Goal: Task Accomplishment & Management: Use online tool/utility

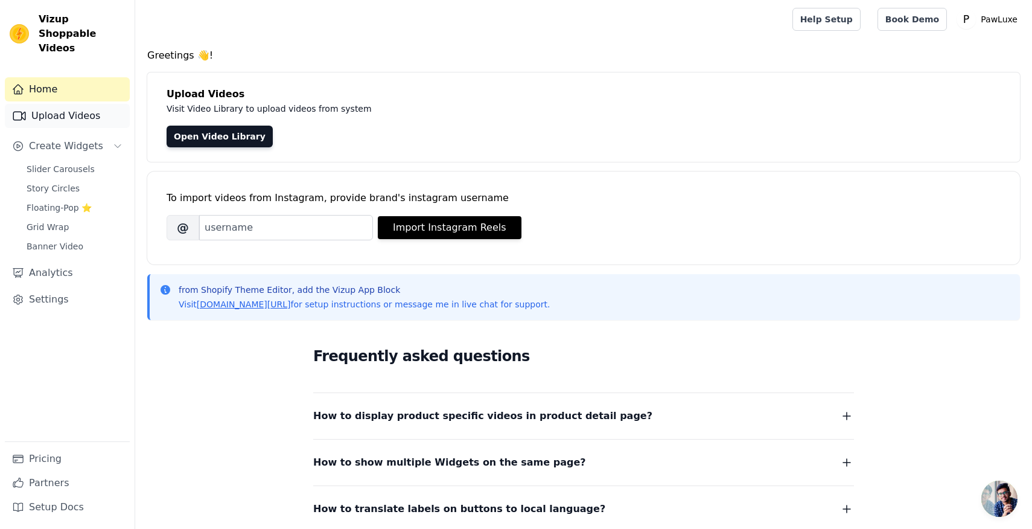
click at [74, 109] on link "Upload Videos" at bounding box center [67, 116] width 125 height 24
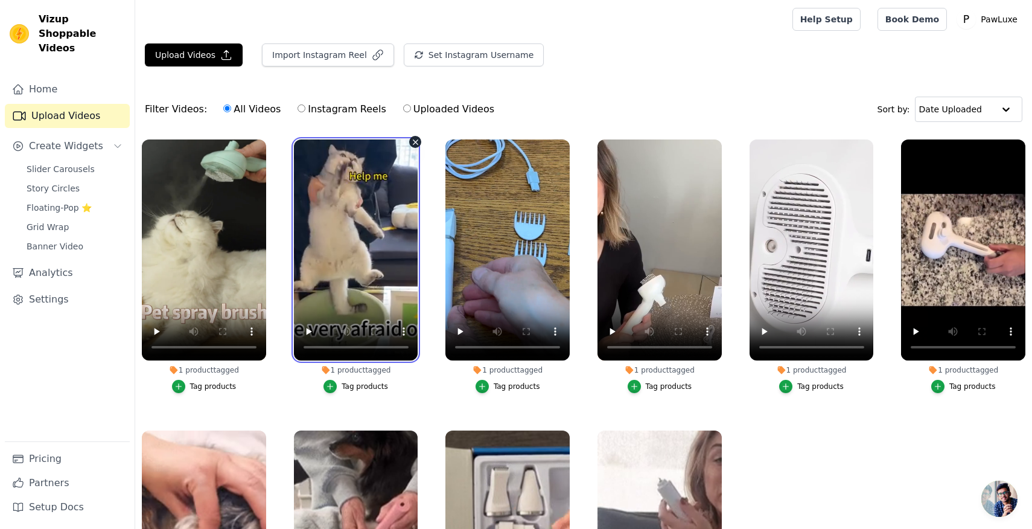
click at [343, 231] on video at bounding box center [356, 249] width 124 height 221
click at [344, 231] on video at bounding box center [356, 249] width 124 height 221
click at [355, 237] on video at bounding box center [356, 249] width 124 height 221
click at [380, 223] on video at bounding box center [356, 249] width 124 height 221
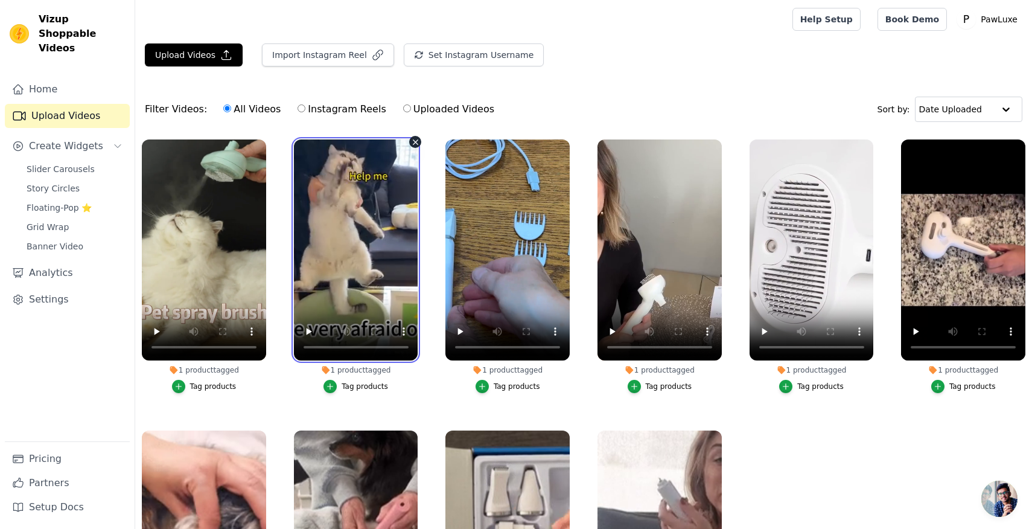
click at [380, 223] on video at bounding box center [356, 249] width 124 height 221
click at [379, 193] on video at bounding box center [356, 249] width 124 height 221
click at [353, 175] on video at bounding box center [356, 249] width 124 height 221
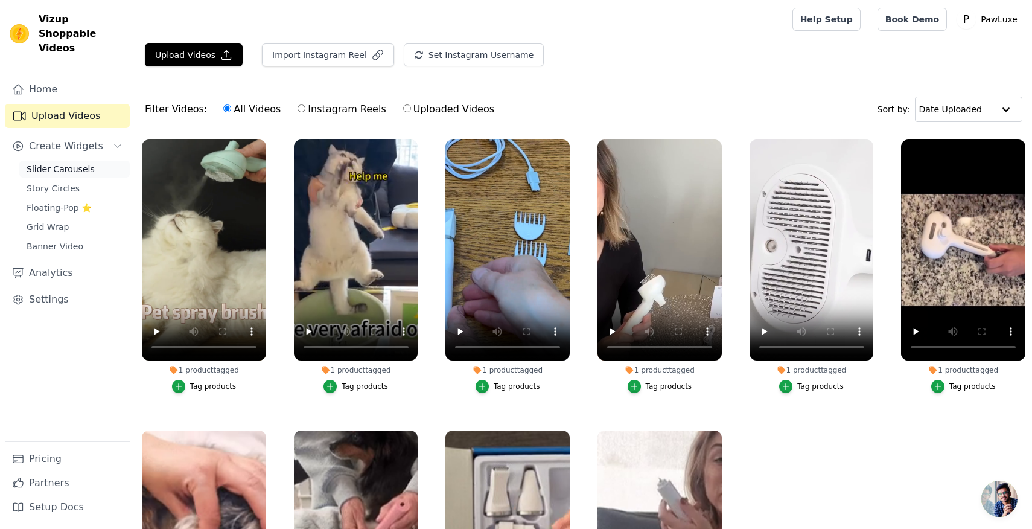
click at [86, 163] on span "Slider Carousels" at bounding box center [61, 169] width 68 height 12
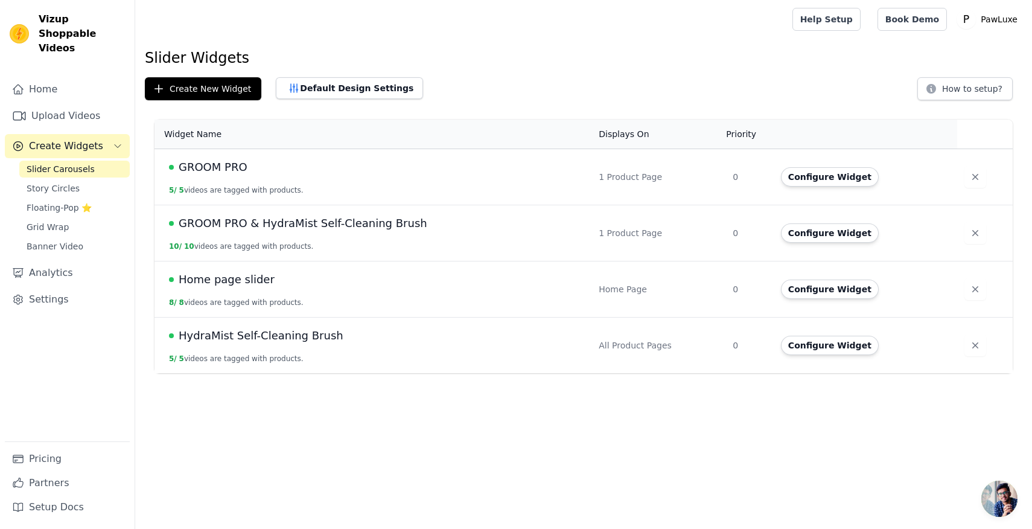
click at [266, 347] on td "HydraMist Self-Cleaning Brush 5 / 5 videos are tagged with products." at bounding box center [373, 346] width 437 height 56
click at [263, 337] on span "HydraMist Self-Cleaning Brush" at bounding box center [261, 335] width 165 height 17
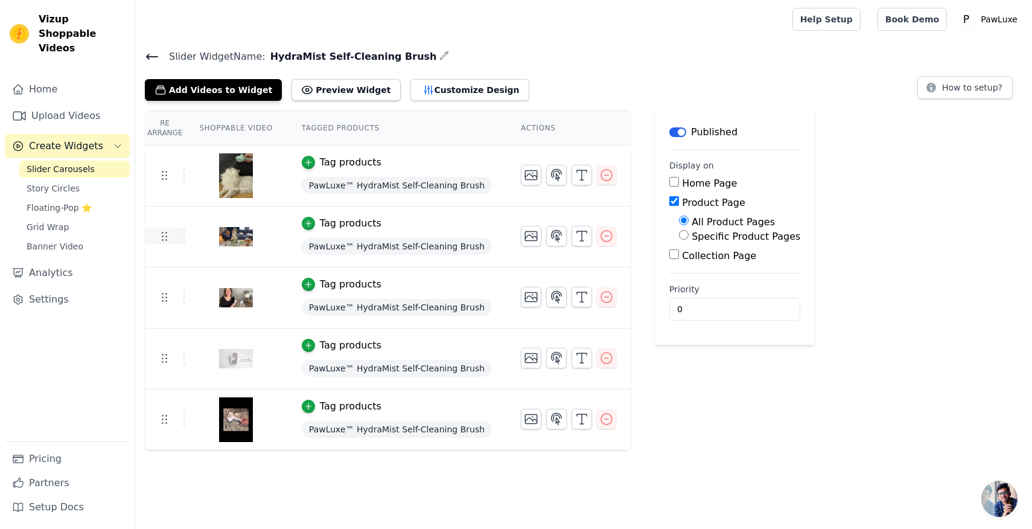
click at [178, 240] on td at bounding box center [165, 236] width 40 height 16
click at [237, 234] on img at bounding box center [236, 237] width 34 height 58
click at [158, 58] on icon at bounding box center [152, 57] width 14 height 14
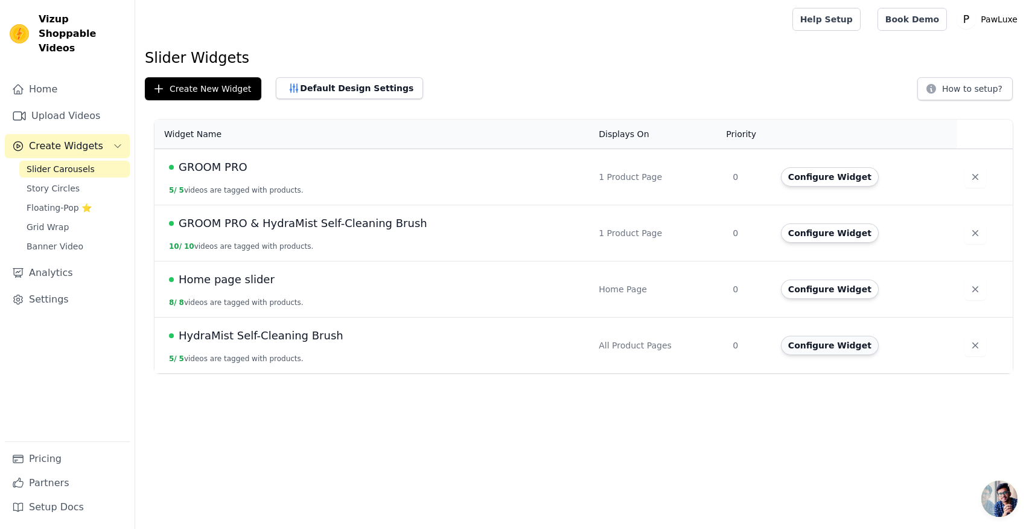
click at [829, 342] on button "Configure Widget" at bounding box center [830, 345] width 98 height 19
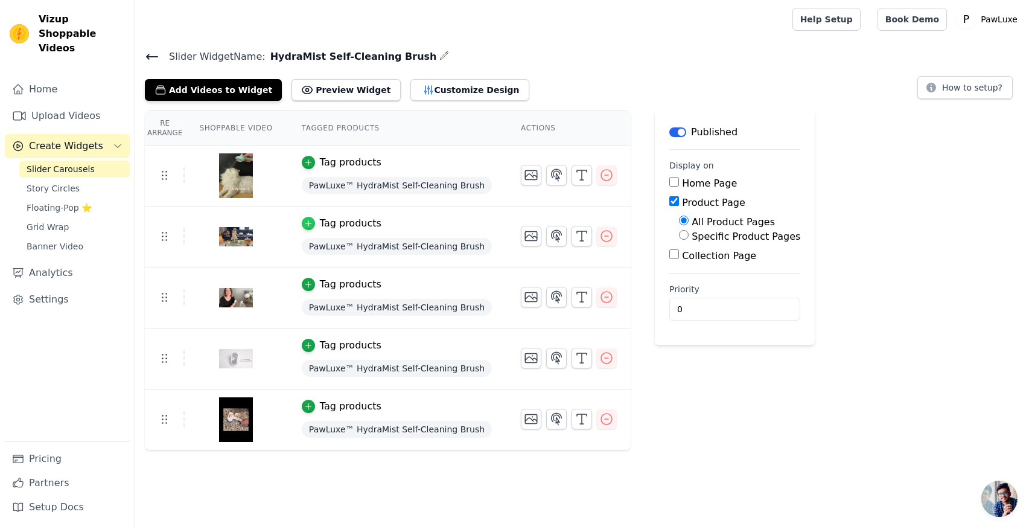
click at [307, 225] on icon "button" at bounding box center [308, 223] width 8 height 8
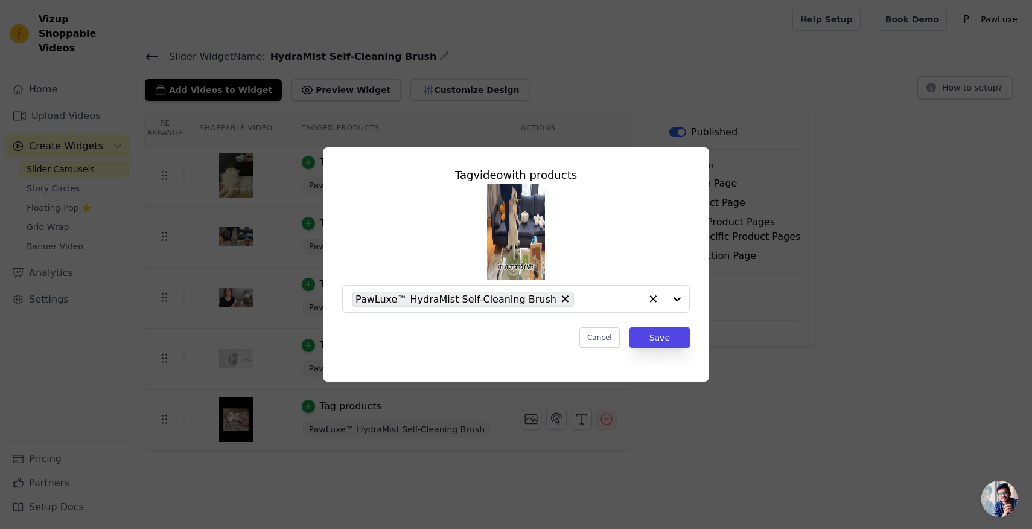
click at [520, 223] on img at bounding box center [516, 232] width 58 height 97
click at [590, 339] on button "Cancel" at bounding box center [600, 337] width 40 height 21
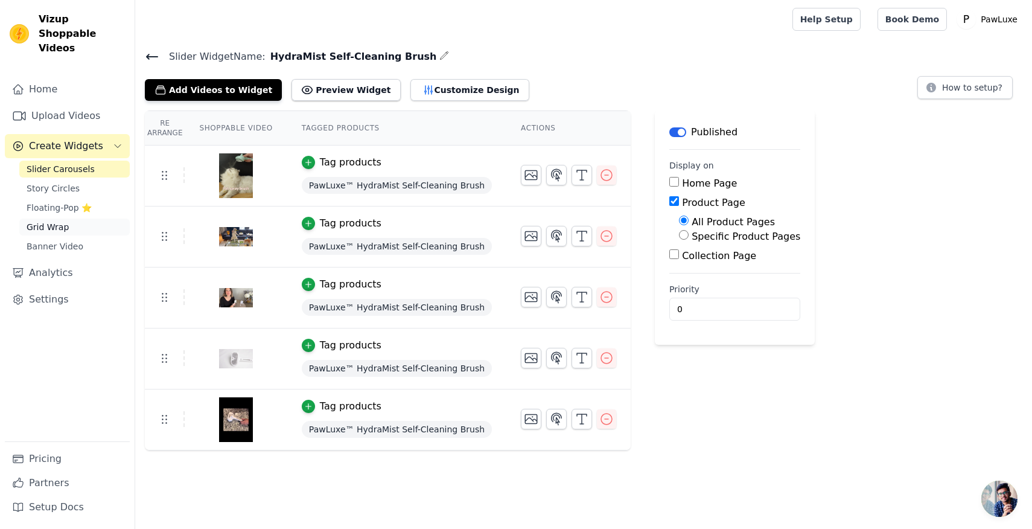
click at [78, 219] on link "Grid Wrap" at bounding box center [74, 227] width 110 height 17
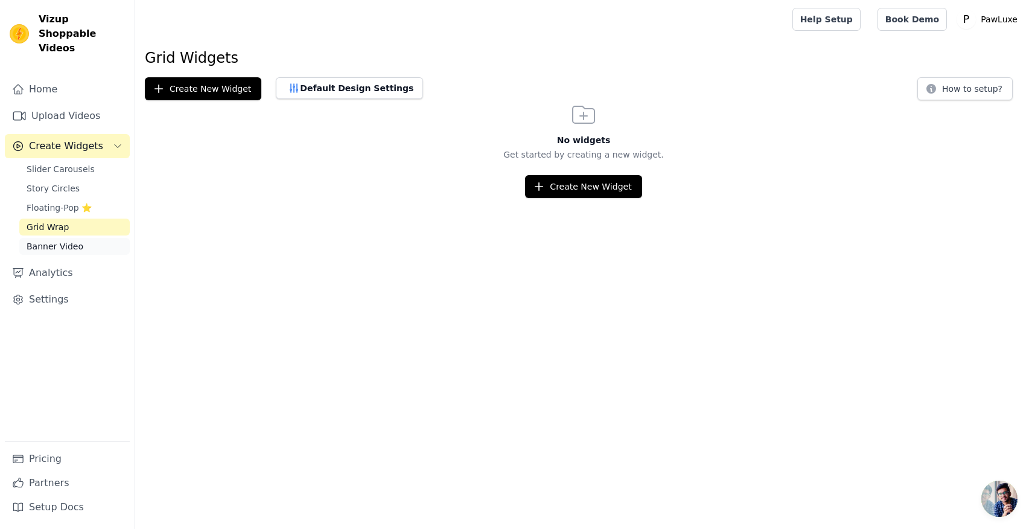
click at [68, 240] on span "Banner Video" at bounding box center [55, 246] width 57 height 12
click at [68, 219] on link "Grid Wrap" at bounding box center [74, 227] width 110 height 17
click at [70, 202] on span "Floating-Pop ⭐" at bounding box center [59, 208] width 65 height 12
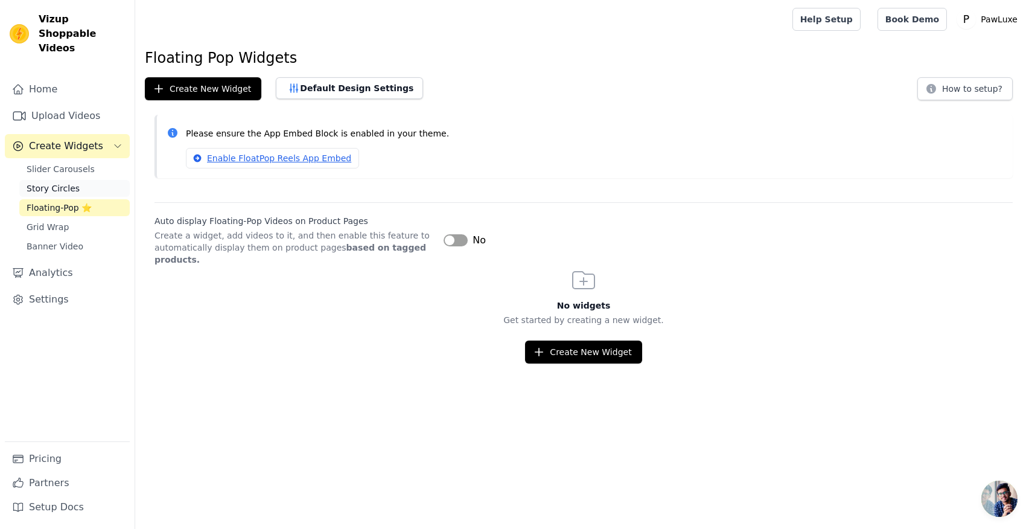
click at [68, 182] on span "Story Circles" at bounding box center [53, 188] width 53 height 12
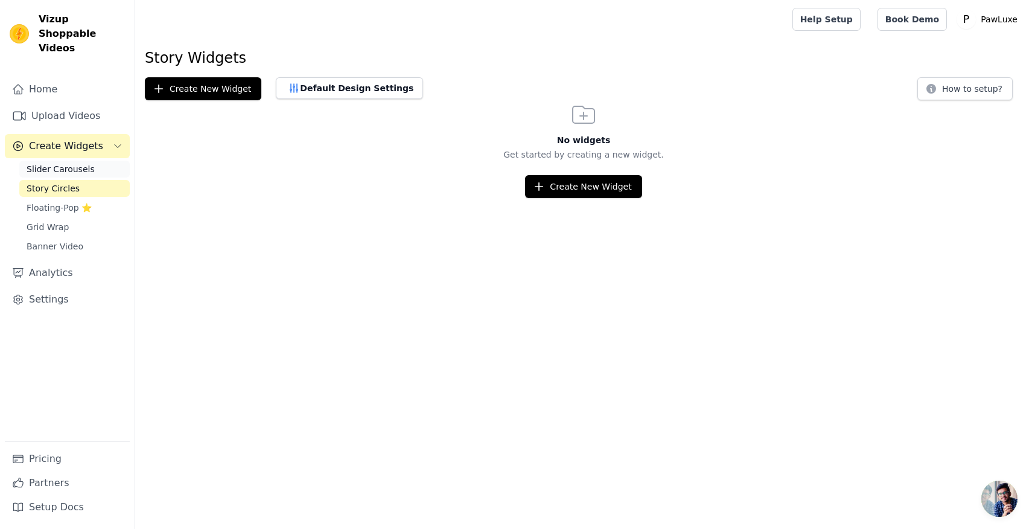
click at [71, 163] on span "Slider Carousels" at bounding box center [61, 169] width 68 height 12
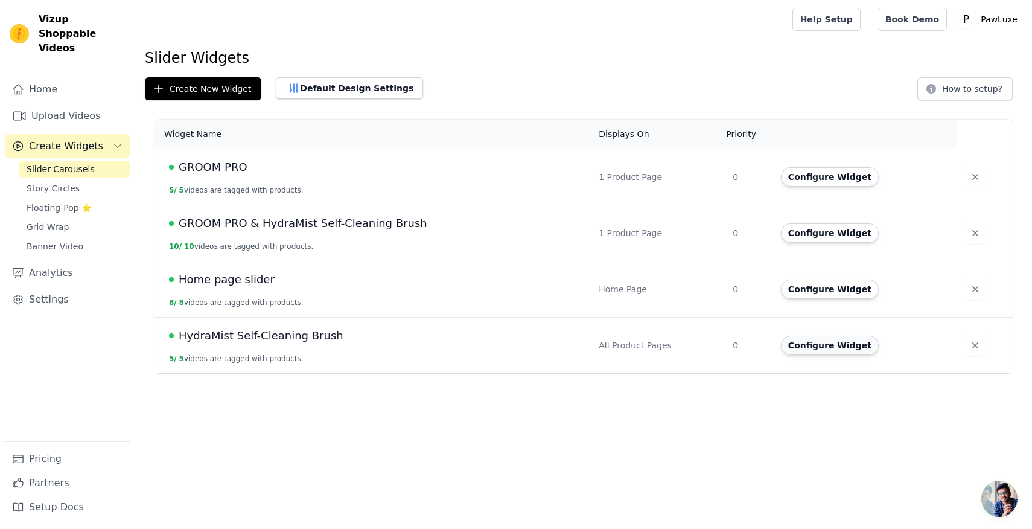
click at [806, 345] on button "Configure Widget" at bounding box center [830, 345] width 98 height 19
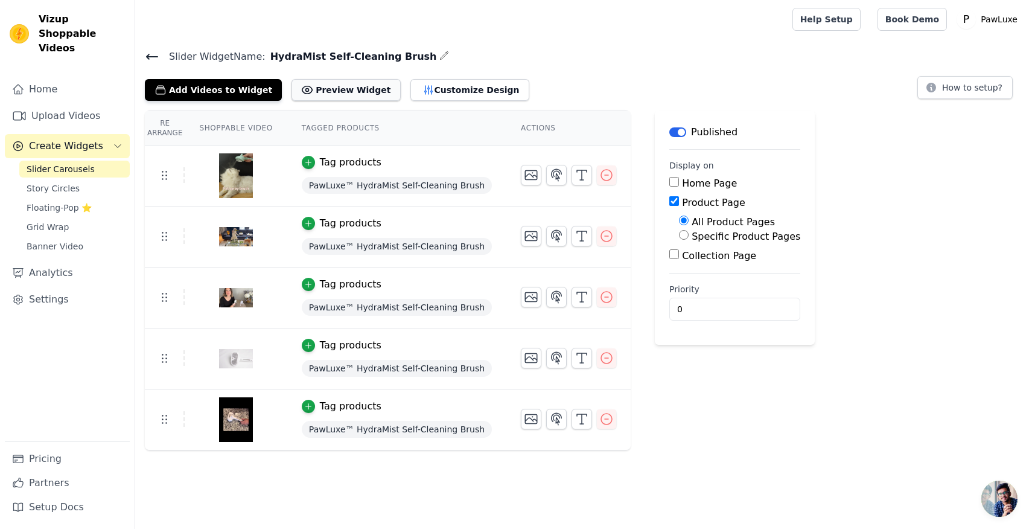
click at [330, 89] on button "Preview Widget" at bounding box center [346, 90] width 109 height 22
click at [552, 237] on icon "button" at bounding box center [556, 236] width 14 height 14
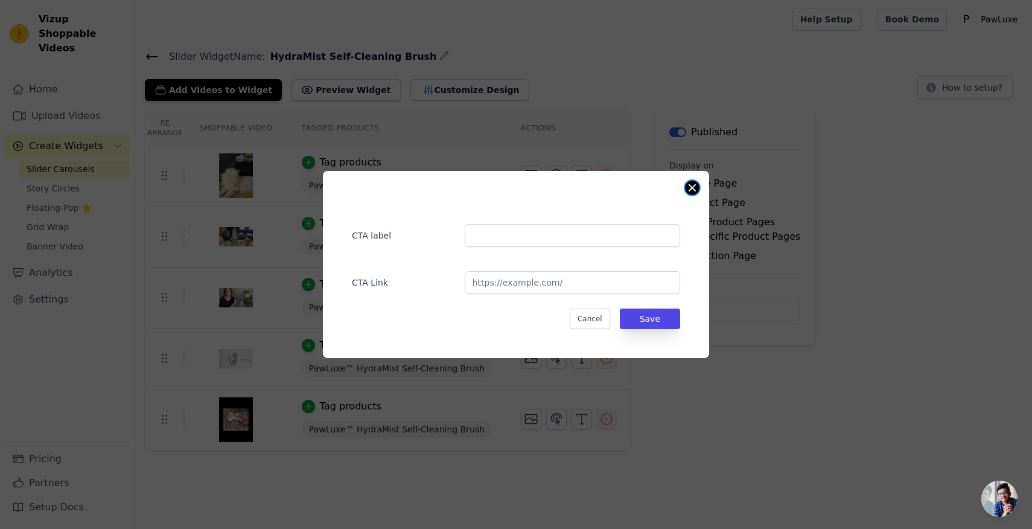
click at [692, 189] on button "Close modal" at bounding box center [692, 188] width 14 height 14
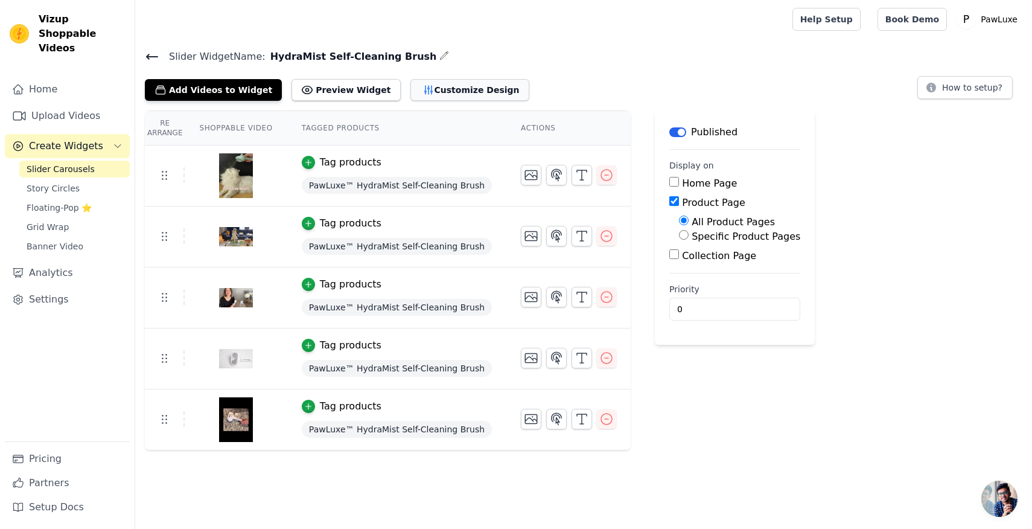
click at [413, 93] on button "Customize Design" at bounding box center [470, 90] width 119 height 22
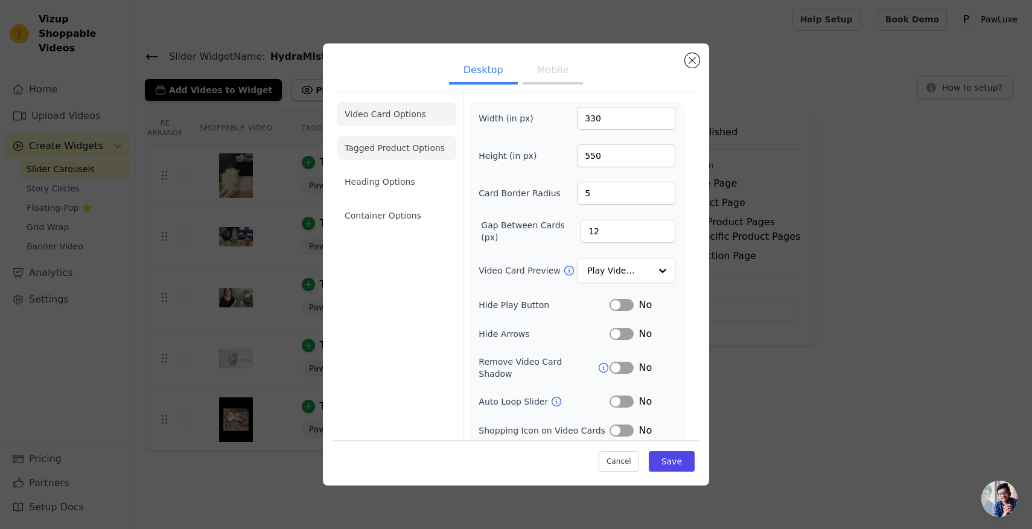
click at [398, 147] on li "Tagged Product Options" at bounding box center [396, 148] width 119 height 24
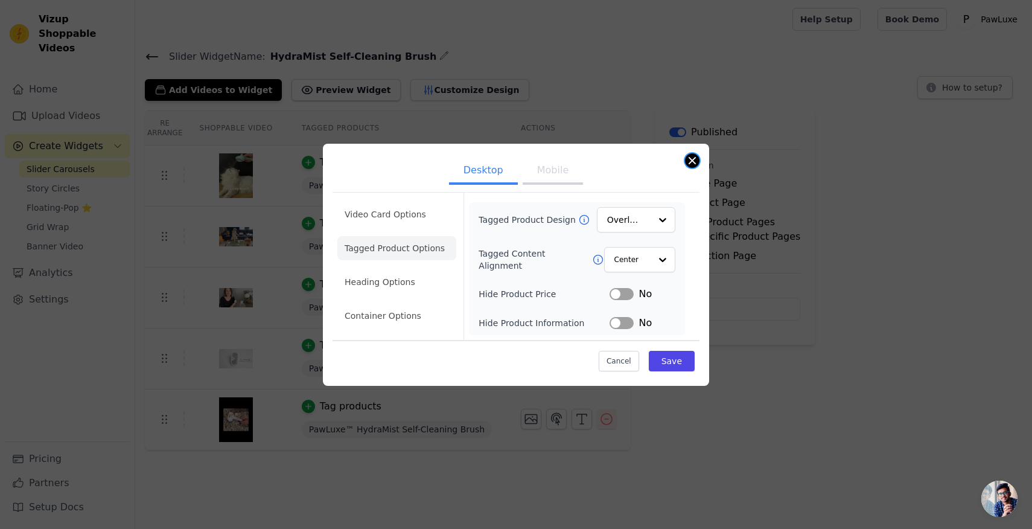
click at [693, 160] on button "Close modal" at bounding box center [692, 160] width 14 height 14
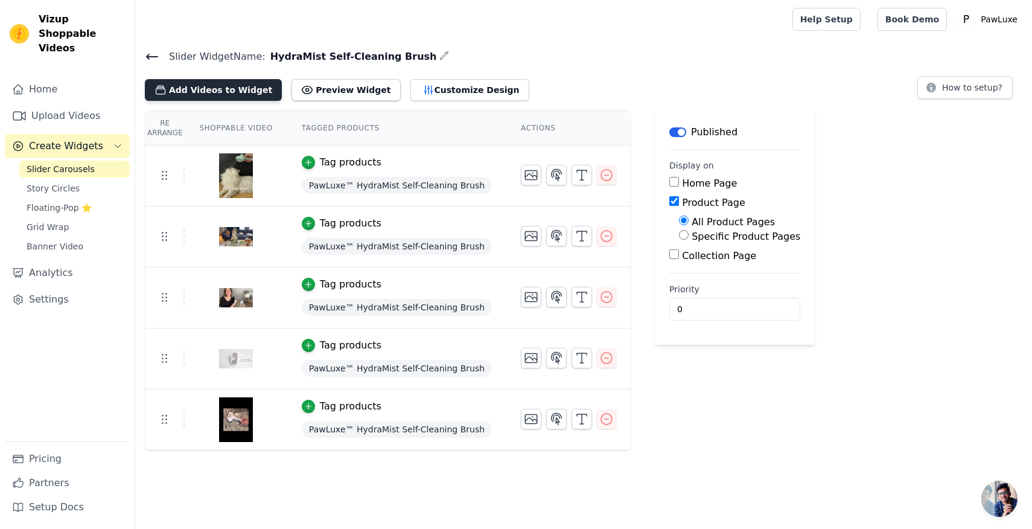
click at [225, 93] on button "Add Videos to Widget" at bounding box center [213, 90] width 137 height 22
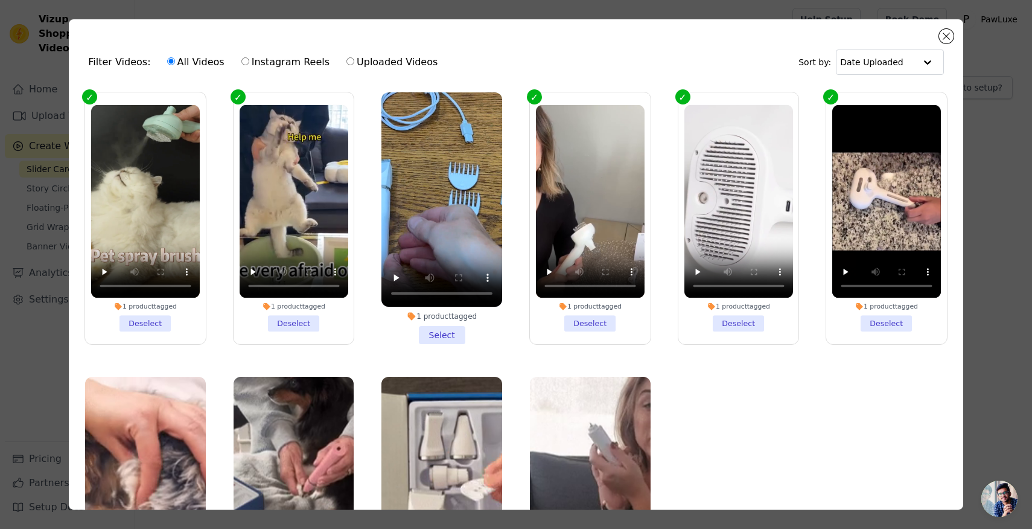
click at [352, 60] on label "Uploaded Videos" at bounding box center [392, 62] width 92 height 16
click at [352, 60] on input "Uploaded Videos" at bounding box center [351, 61] width 8 height 8
radio input "true"
click at [202, 62] on label "All Videos" at bounding box center [196, 62] width 59 height 16
click at [175, 62] on input "All Videos" at bounding box center [171, 61] width 8 height 8
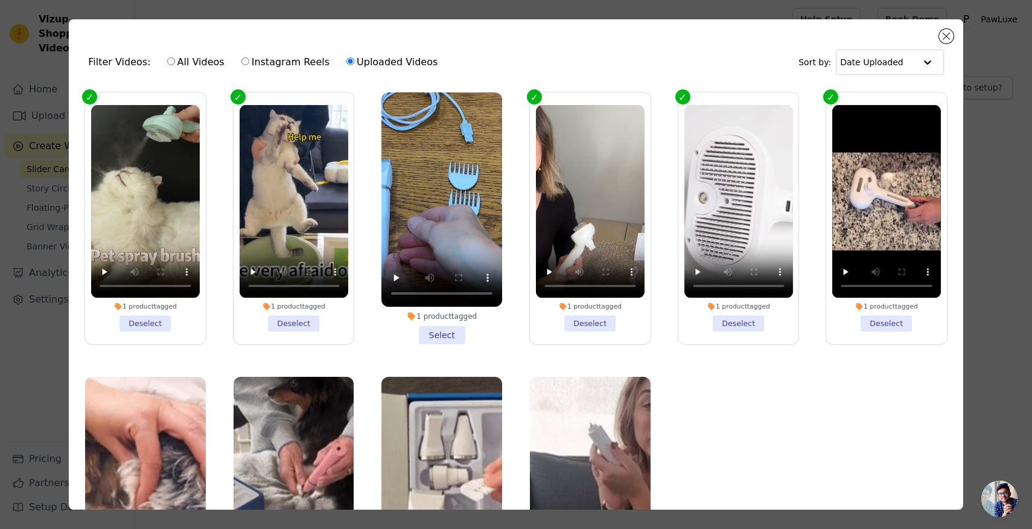
radio input "true"
click at [360, 72] on div "All Videos Instagram Reels Uploaded Videos" at bounding box center [303, 62] width 284 height 28
click at [953, 39] on div "Filter Videos: All Videos Instagram Reels Uploaded Videos Sort by: Date Uploade…" at bounding box center [516, 264] width 894 height 490
click at [947, 35] on button "Close modal" at bounding box center [946, 36] width 14 height 14
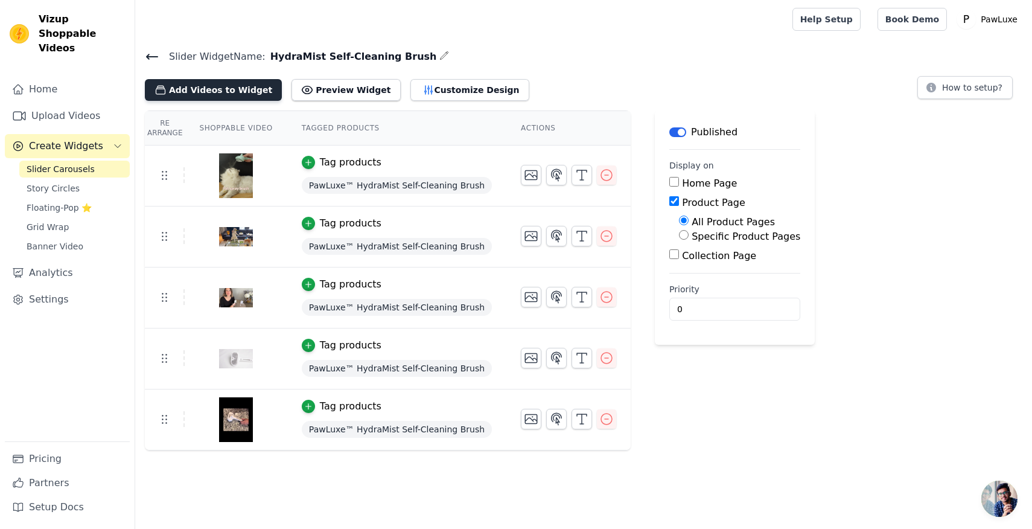
click at [241, 96] on button "Add Videos to Widget" at bounding box center [213, 90] width 137 height 22
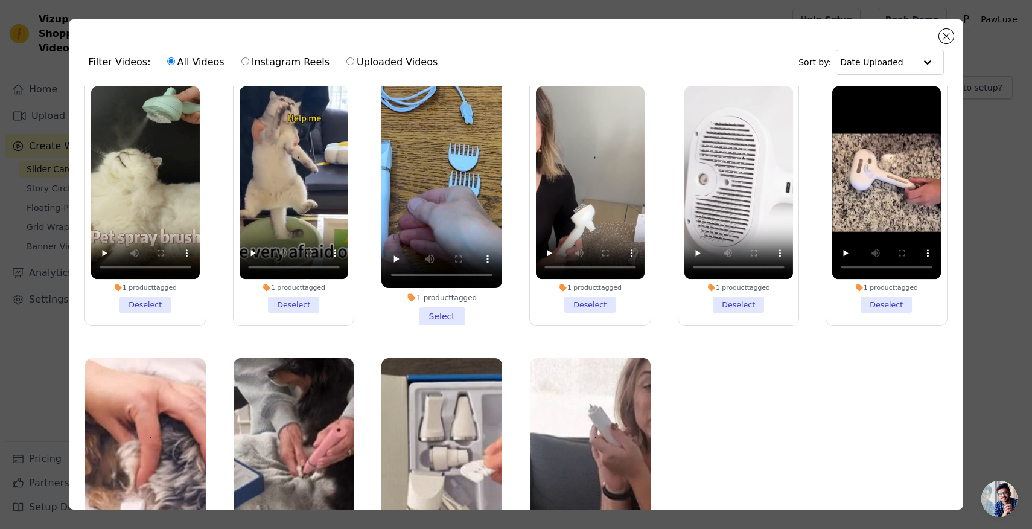
scroll to position [78, 0]
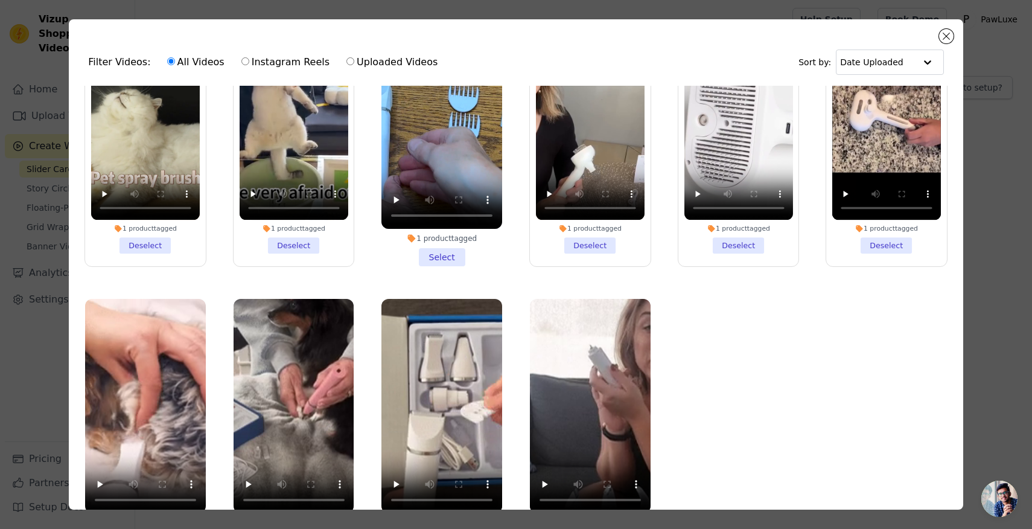
click at [411, 65] on label "Uploaded Videos" at bounding box center [392, 62] width 92 height 16
click at [354, 65] on input "Uploaded Videos" at bounding box center [351, 61] width 8 height 8
radio input "true"
click at [910, 66] on input "text" at bounding box center [877, 62] width 75 height 24
click at [940, 34] on button "Close modal" at bounding box center [946, 36] width 14 height 14
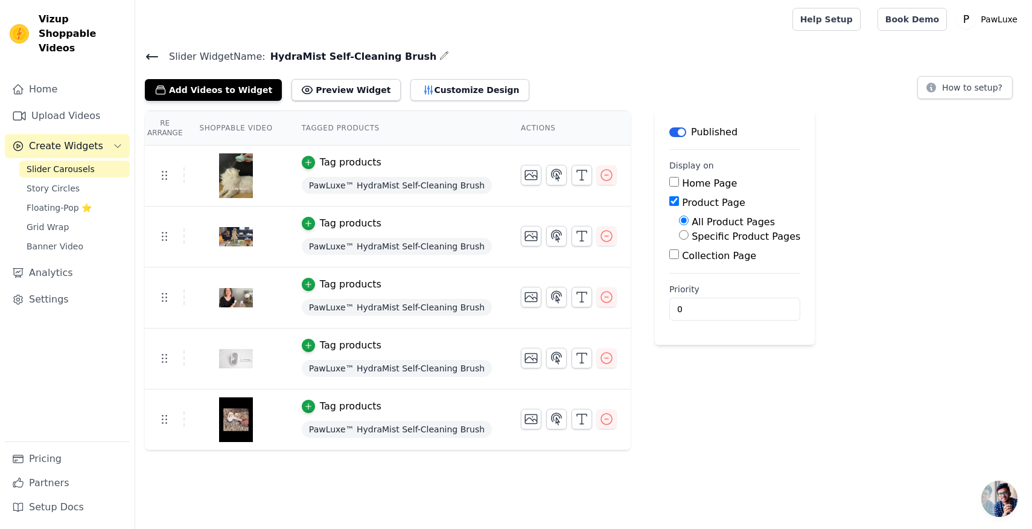
click at [106, 138] on button "Create Widgets" at bounding box center [67, 146] width 125 height 24
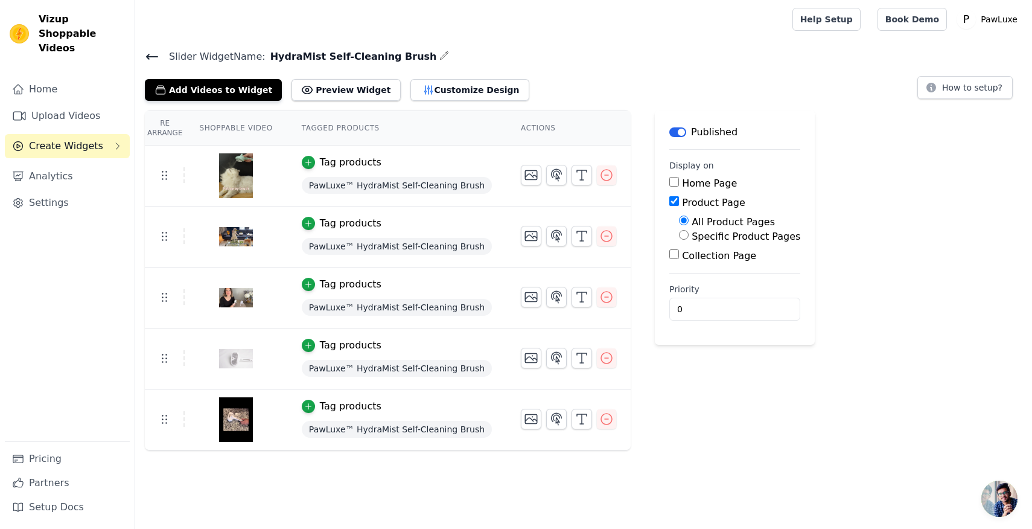
click at [115, 141] on icon "Sidebar" at bounding box center [118, 146] width 10 height 10
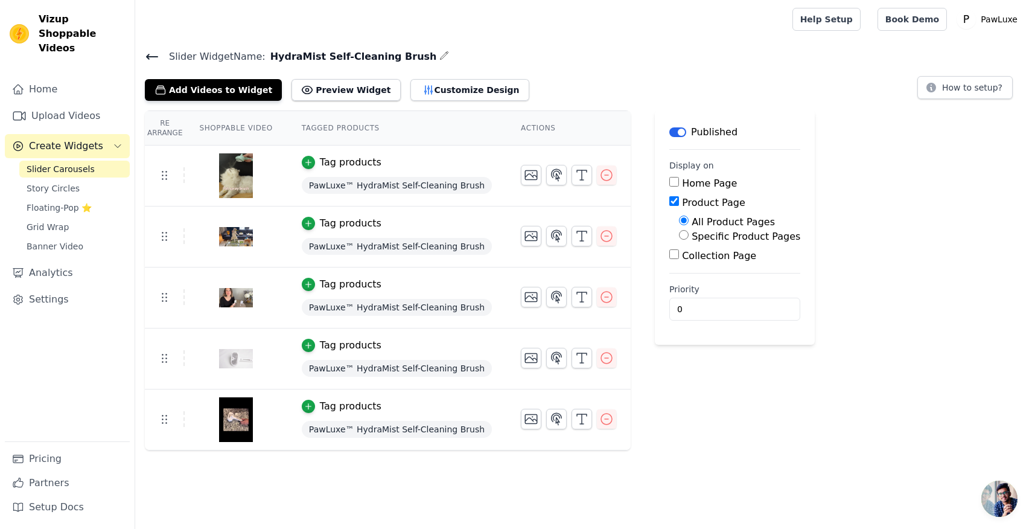
click at [70, 163] on span "Slider Carousels" at bounding box center [61, 169] width 68 height 12
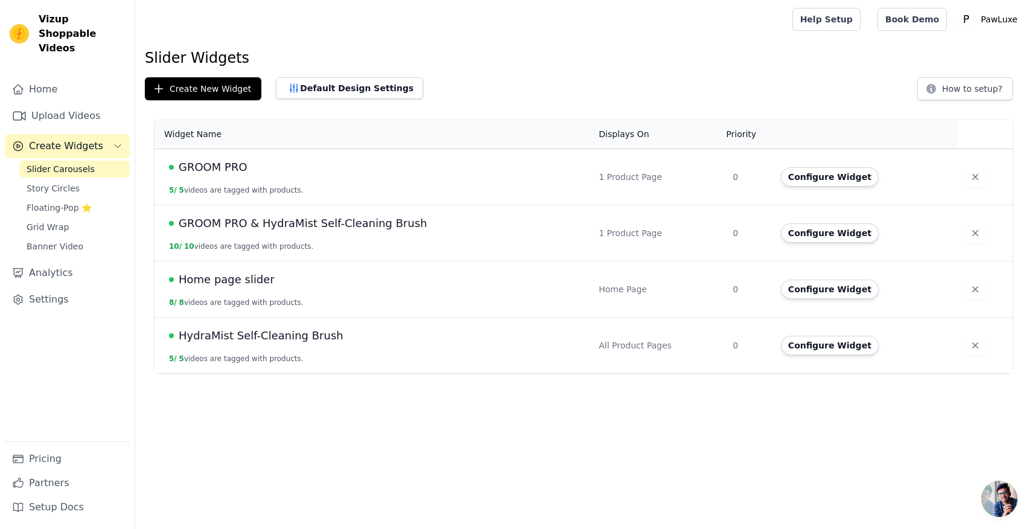
click at [629, 349] on div "All Product Pages" at bounding box center [659, 345] width 120 height 12
click at [251, 338] on span "HydraMist Self-Cleaning Brush" at bounding box center [261, 335] width 165 height 17
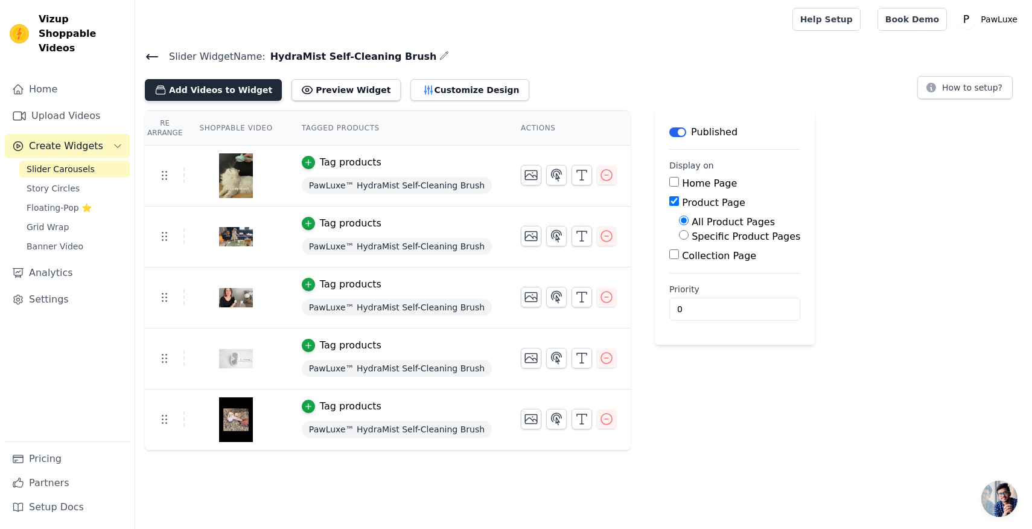
click at [259, 86] on button "Add Videos to Widget" at bounding box center [213, 90] width 137 height 22
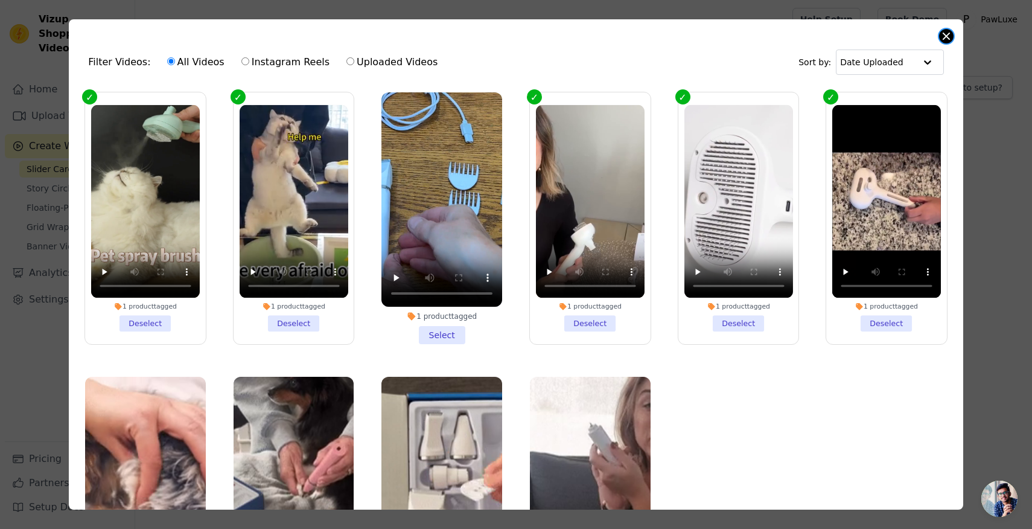
click at [944, 42] on button "Close modal" at bounding box center [946, 36] width 14 height 14
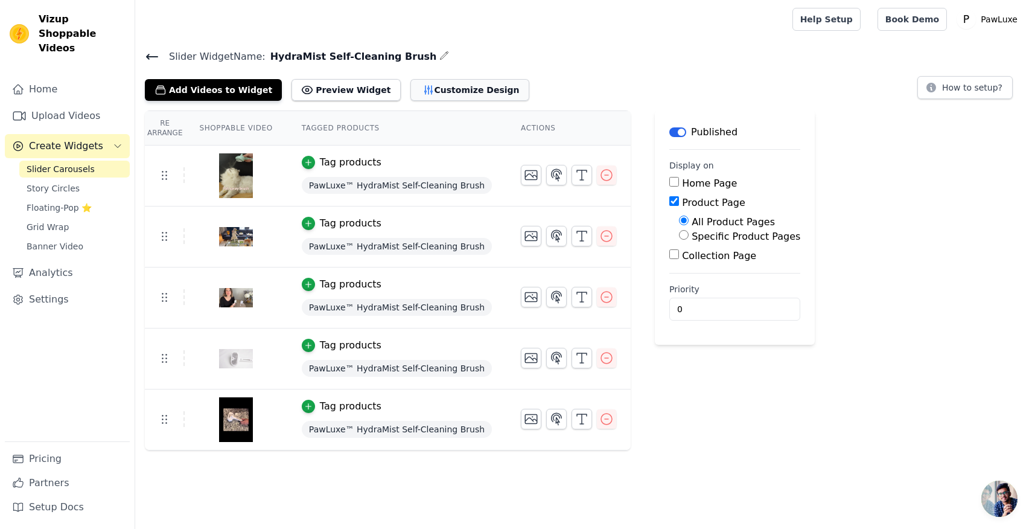
click at [411, 91] on button "Customize Design" at bounding box center [470, 90] width 119 height 22
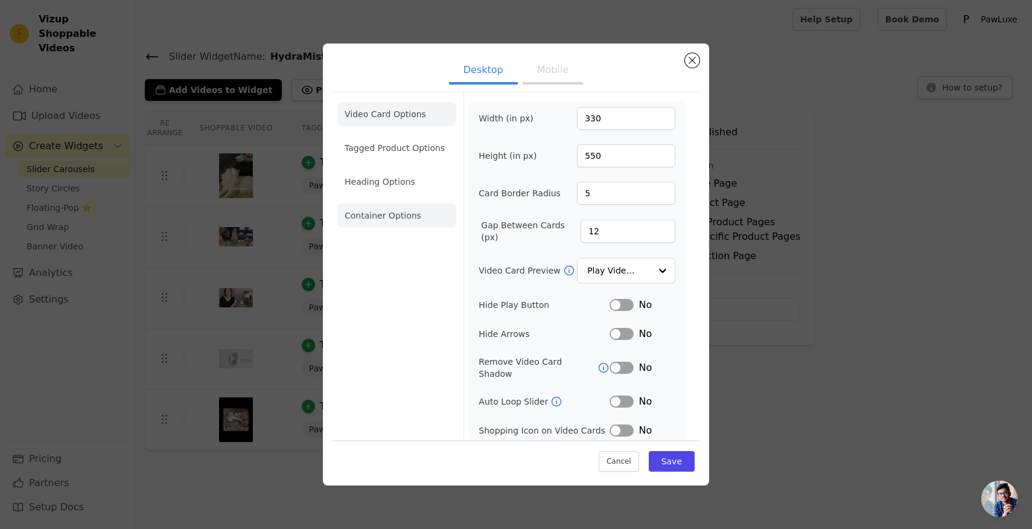
click at [399, 208] on li "Container Options" at bounding box center [396, 215] width 119 height 24
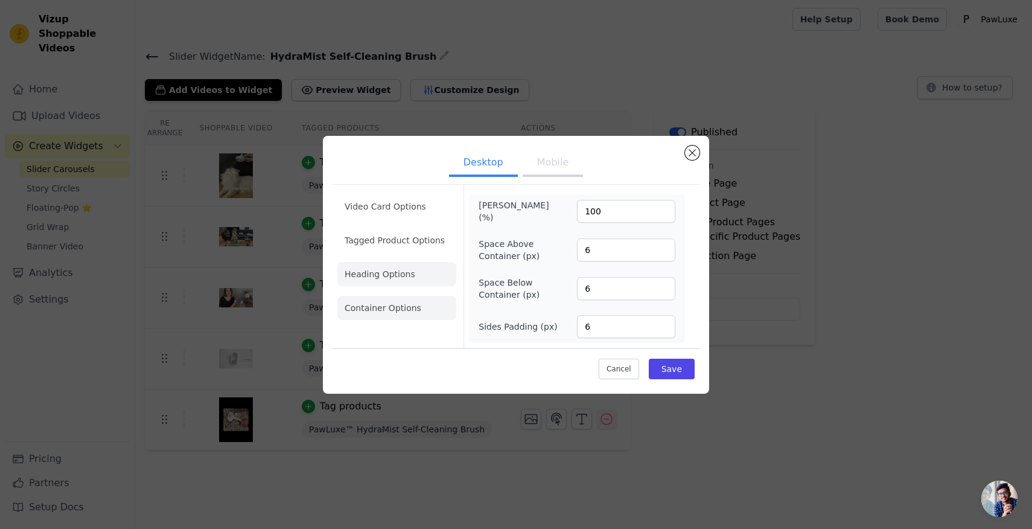
click at [409, 266] on li "Heading Options" at bounding box center [396, 274] width 119 height 24
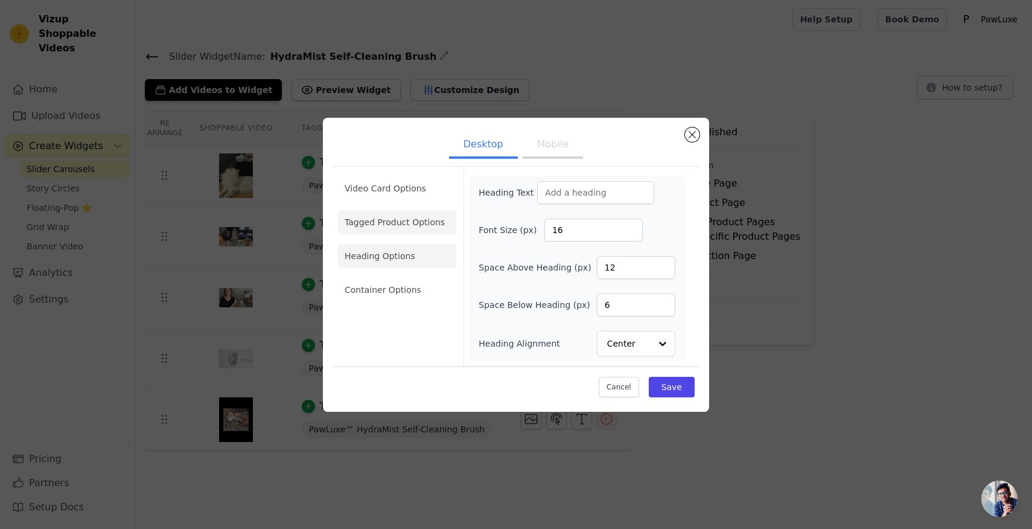
click at [408, 228] on li "Tagged Product Options" at bounding box center [396, 222] width 119 height 24
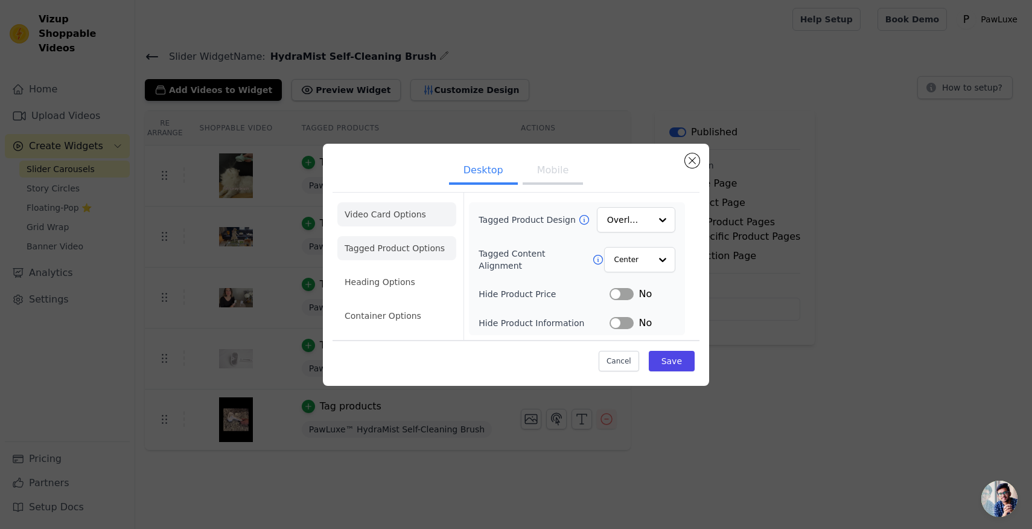
click at [409, 211] on li "Video Card Options" at bounding box center [396, 214] width 119 height 24
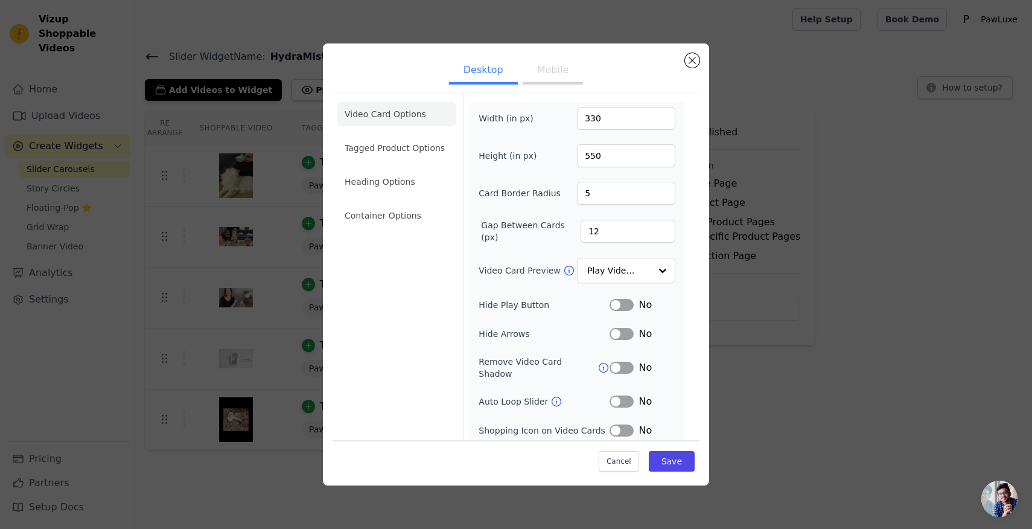
drag, startPoint x: 542, startPoint y: 77, endPoint x: 530, endPoint y: 76, distance: 12.1
click at [542, 76] on button "Mobile" at bounding box center [553, 71] width 60 height 27
click at [698, 56] on ul "Desktop Mobile" at bounding box center [516, 71] width 367 height 36
click at [692, 68] on ul "Desktop Mobile" at bounding box center [516, 71] width 367 height 36
click at [687, 57] on button "Close modal" at bounding box center [692, 60] width 14 height 14
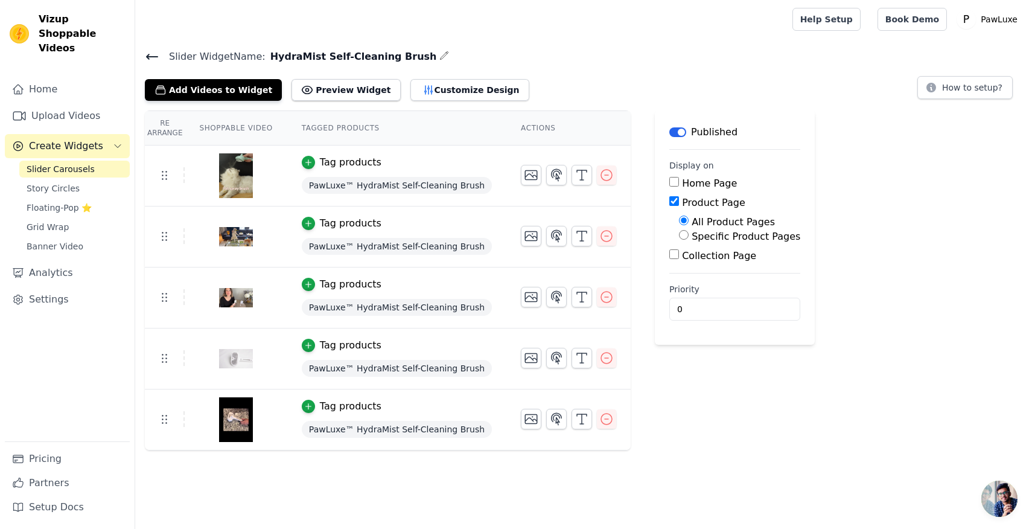
click at [233, 129] on th "Shoppable Video" at bounding box center [236, 128] width 102 height 34
click at [75, 107] on link "Upload Videos" at bounding box center [67, 116] width 125 height 24
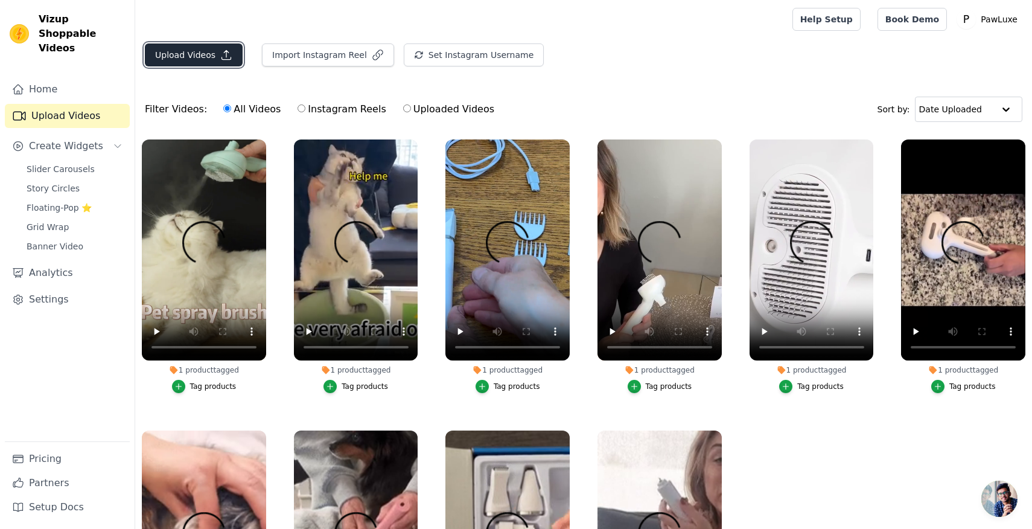
click at [179, 56] on button "Upload Videos" at bounding box center [194, 54] width 98 height 23
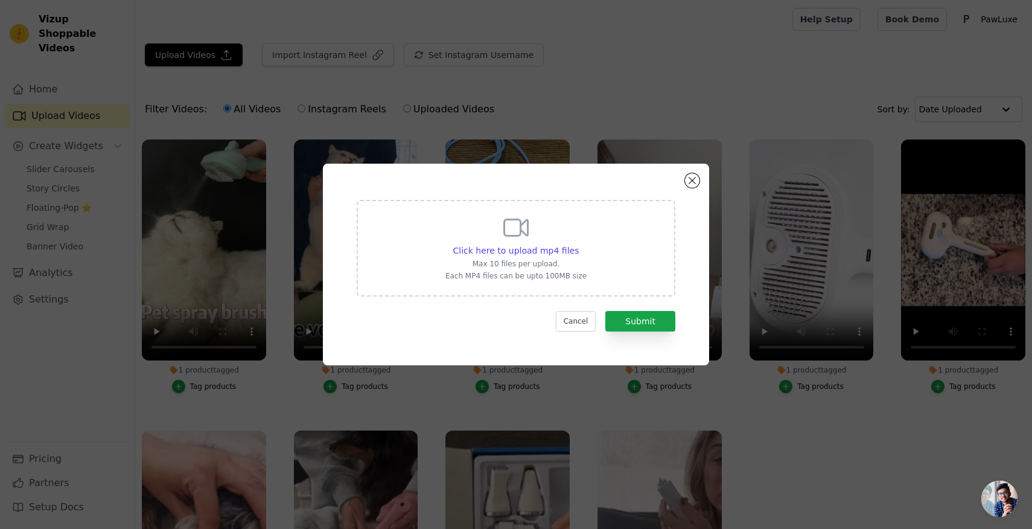
click at [586, 216] on div "Click here to upload mp4 files Max 10 files per upload. Each MP4 files can be u…" at bounding box center [516, 248] width 319 height 97
click at [579, 244] on input "Click here to upload mp4 files Max 10 files per upload. Each MP4 files can be u…" at bounding box center [578, 244] width 1 height 1
type input "C:\fakepath\1756897074_output_2685c27a-9cd4-4110-9294-26620271b0d5.mp4"
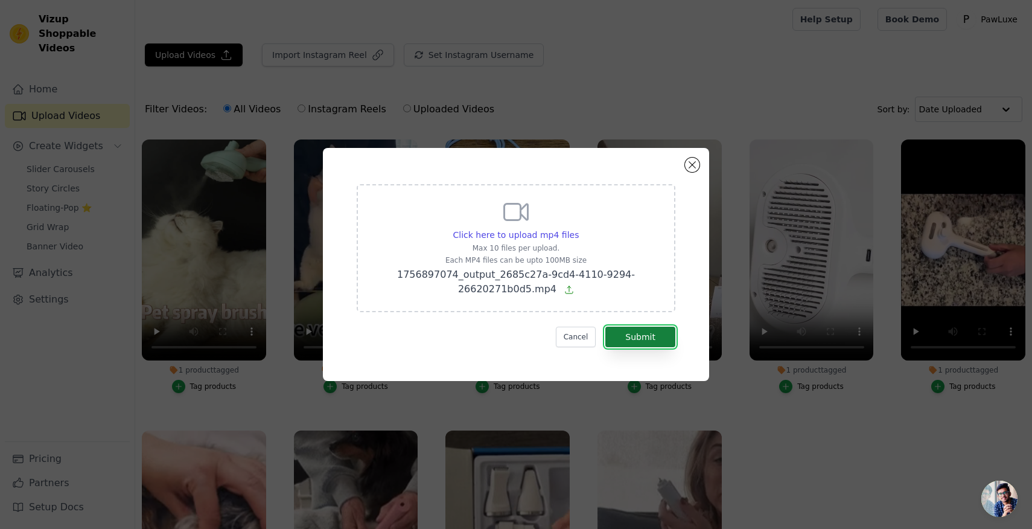
click at [648, 333] on button "Submit" at bounding box center [641, 337] width 70 height 21
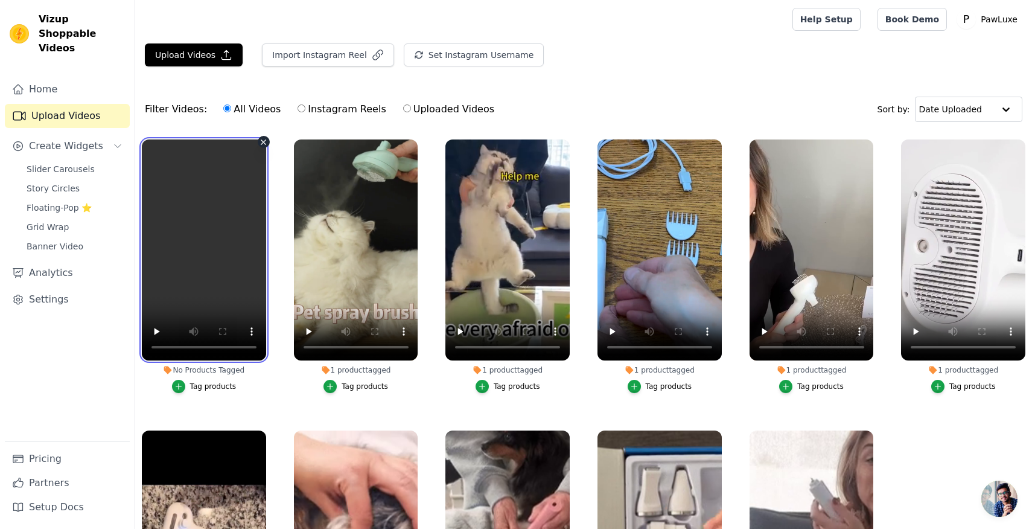
click at [236, 236] on video at bounding box center [204, 249] width 124 height 221
click at [233, 236] on video at bounding box center [204, 249] width 124 height 221
click at [223, 225] on video at bounding box center [204, 249] width 124 height 221
click at [232, 271] on video at bounding box center [204, 249] width 124 height 221
click at [219, 386] on div "Tag products" at bounding box center [213, 387] width 46 height 10
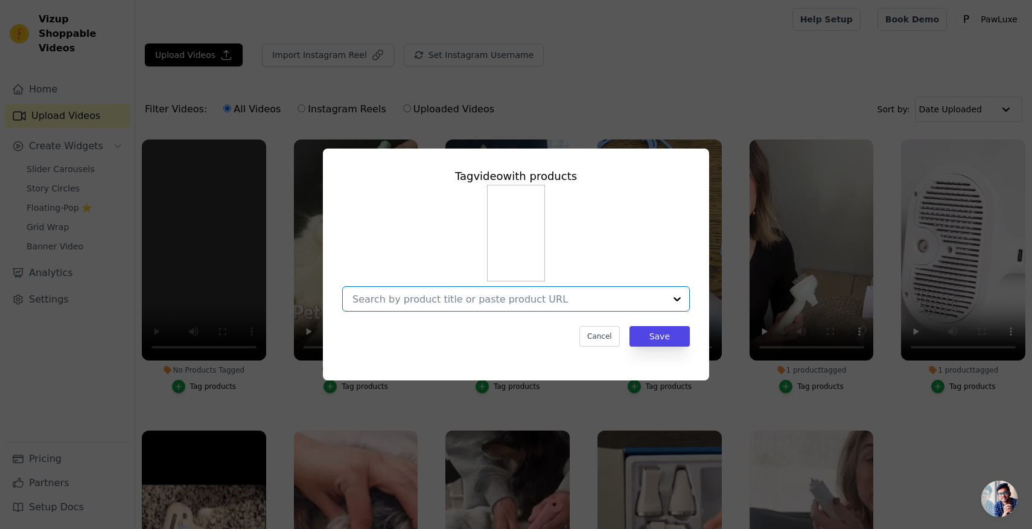
click at [446, 298] on input "No Products Tagged Tag video with products Option undefined, selected. Select i…" at bounding box center [509, 298] width 313 height 11
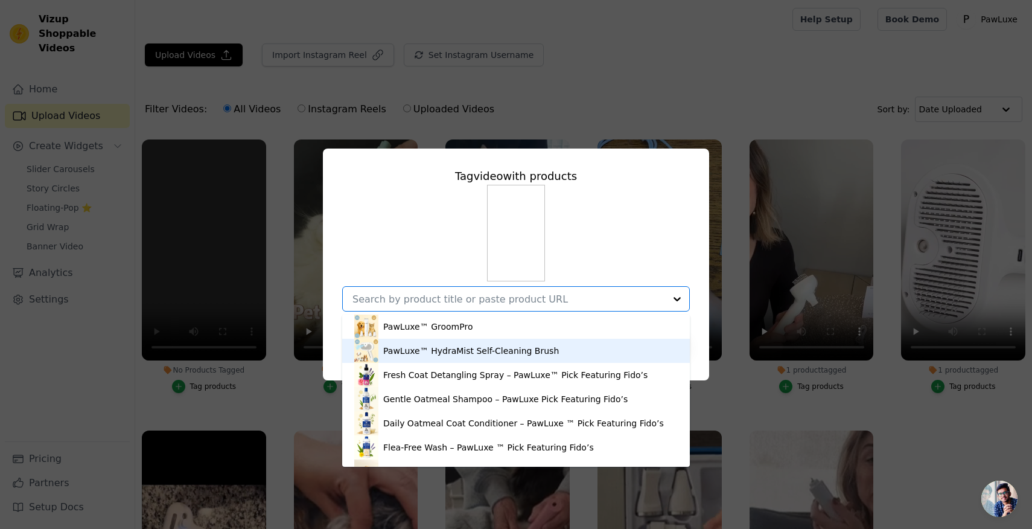
click at [439, 350] on div "PawLuxe™ HydraMist Self-Cleaning Brush" at bounding box center [471, 351] width 176 height 12
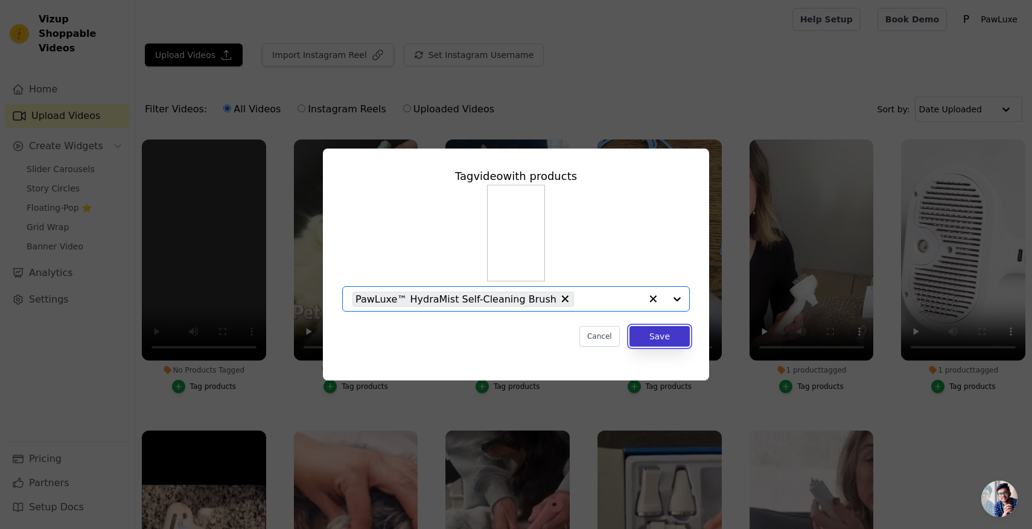
click at [650, 338] on button "Save" at bounding box center [660, 336] width 60 height 21
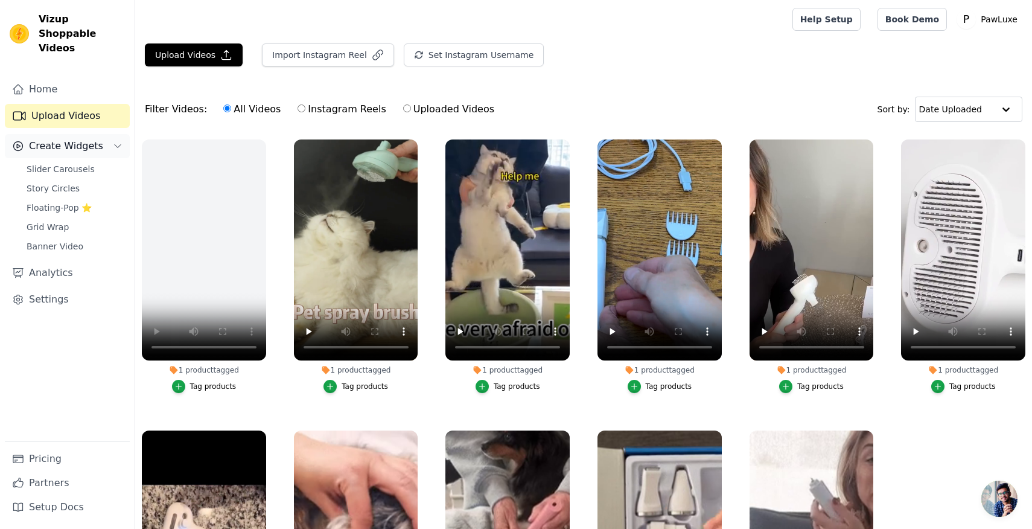
click at [78, 139] on span "Create Widgets" at bounding box center [66, 146] width 74 height 14
click at [76, 163] on span "Slider Carousels" at bounding box center [61, 169] width 68 height 12
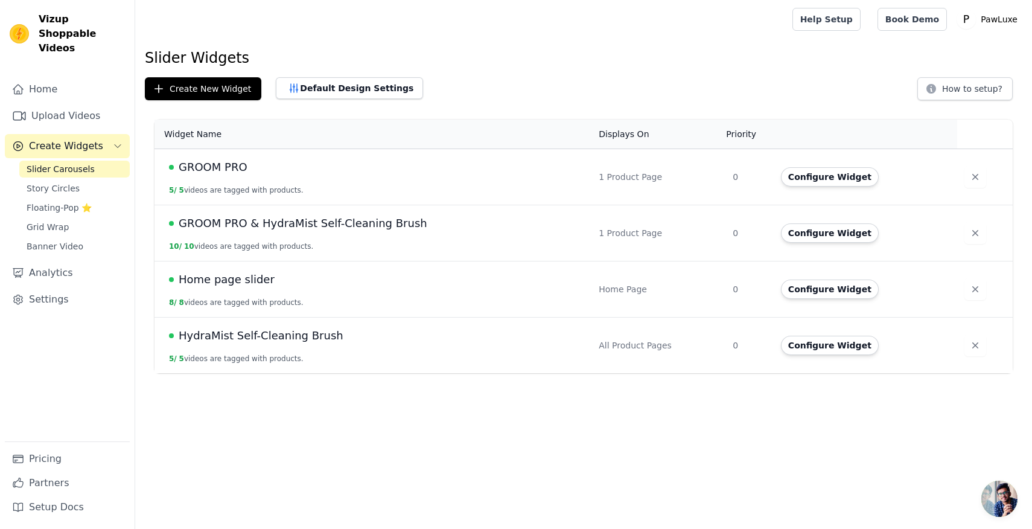
click at [208, 340] on span "HydraMist Self-Cleaning Brush" at bounding box center [261, 335] width 165 height 17
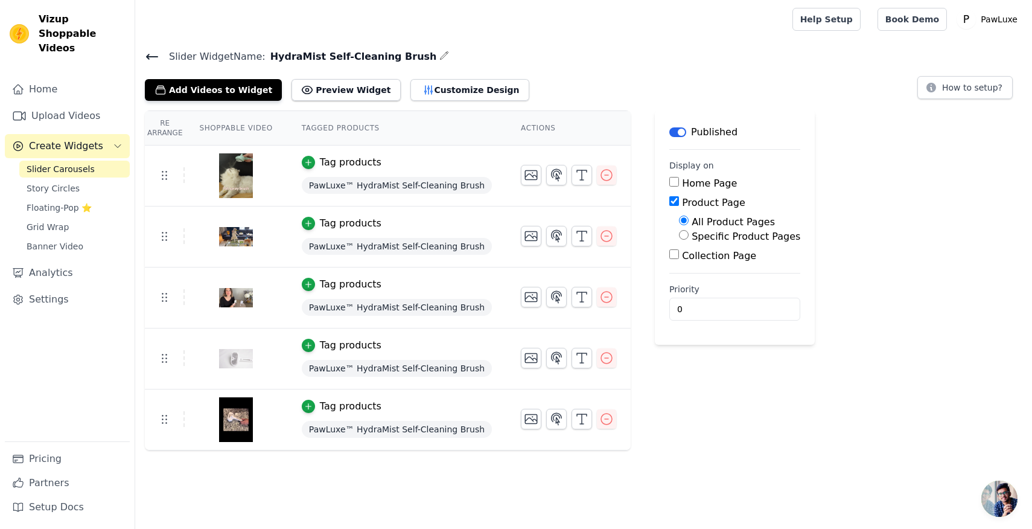
click at [78, 139] on span "Create Widgets" at bounding box center [66, 146] width 74 height 14
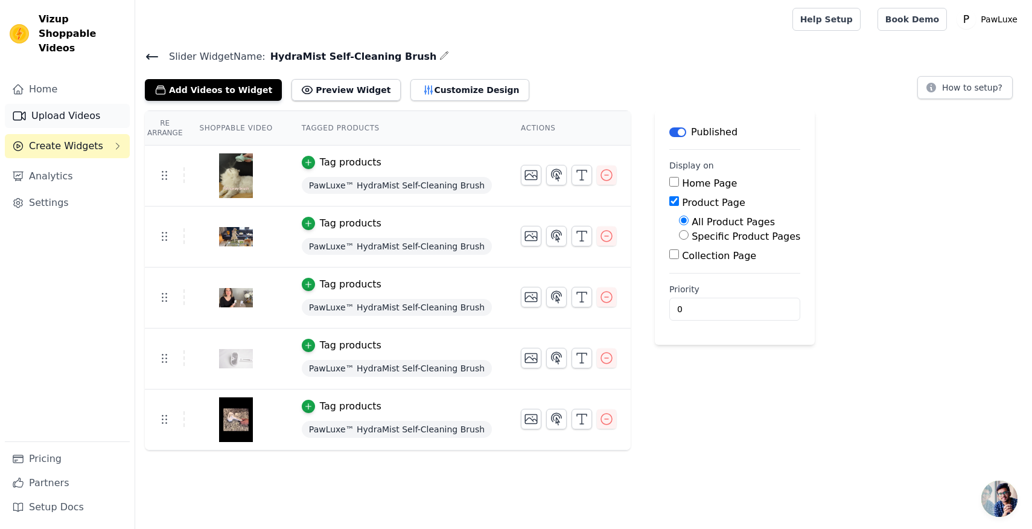
click at [87, 104] on link "Upload Videos" at bounding box center [67, 116] width 125 height 24
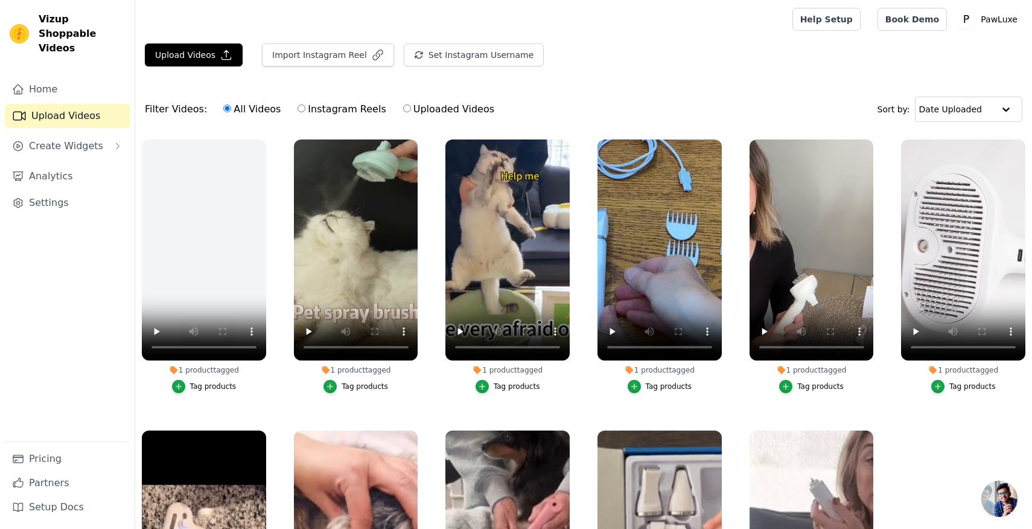
click at [316, 89] on div "Filter Videos: All Videos Instagram Reels Uploaded Videos Sort by: Date Uploaded" at bounding box center [583, 109] width 897 height 47
click at [102, 134] on button "Create Widgets" at bounding box center [67, 146] width 125 height 24
click at [95, 161] on link "Slider Carousels" at bounding box center [74, 169] width 110 height 17
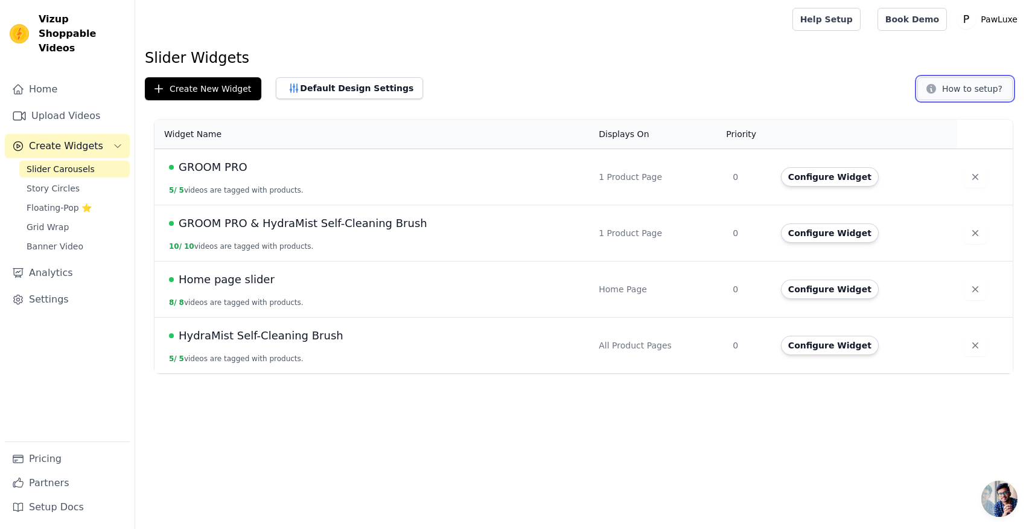
click at [954, 83] on button "How to setup?" at bounding box center [965, 88] width 95 height 23
click at [100, 161] on link "Slider Carousels" at bounding box center [74, 169] width 110 height 17
click at [83, 139] on span "Create Widgets" at bounding box center [66, 146] width 74 height 14
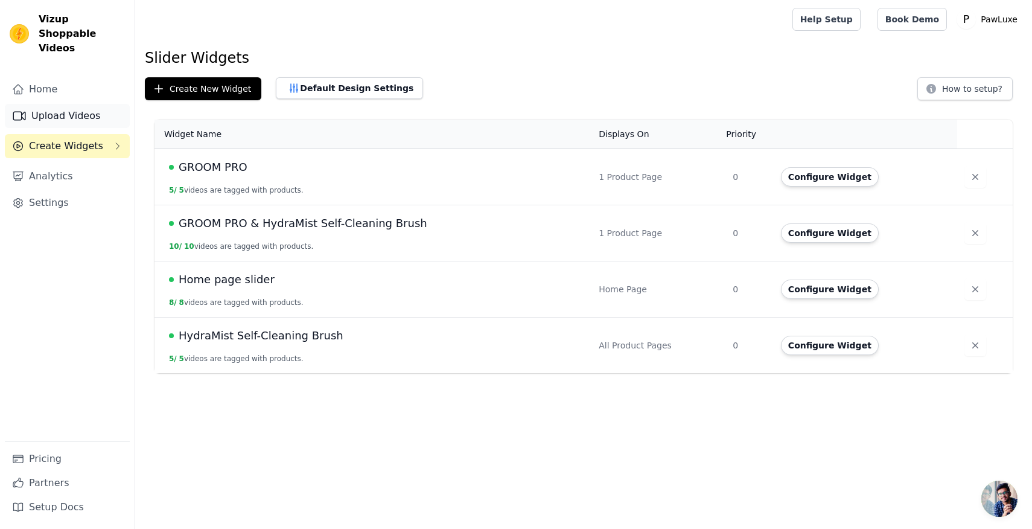
click at [85, 104] on link "Upload Videos" at bounding box center [67, 116] width 125 height 24
